Goal: Transaction & Acquisition: Obtain resource

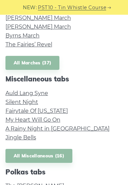
scroll to position [793, 0]
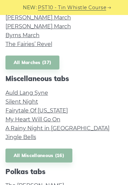
click at [11, 116] on link "My Heart Will Go On" at bounding box center [32, 119] width 55 height 6
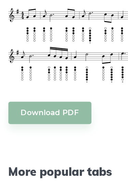
scroll to position [188, 0]
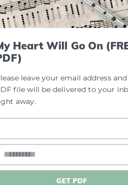
click at [25, 124] on input "text" at bounding box center [64, 131] width 100 height 14
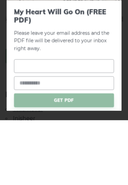
scroll to position [253, 0]
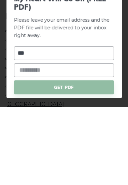
type input "***"
click at [20, 141] on input "email" at bounding box center [64, 148] width 100 height 14
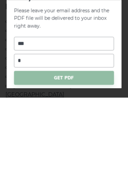
type input "**********"
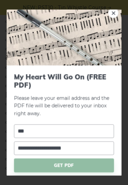
click at [93, 164] on span "GET PDF" at bounding box center [64, 165] width 100 height 14
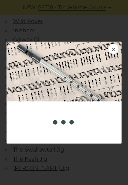
scroll to position [0, 0]
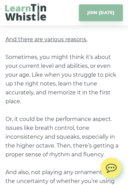
scroll to position [482, 0]
